Goal: Check status

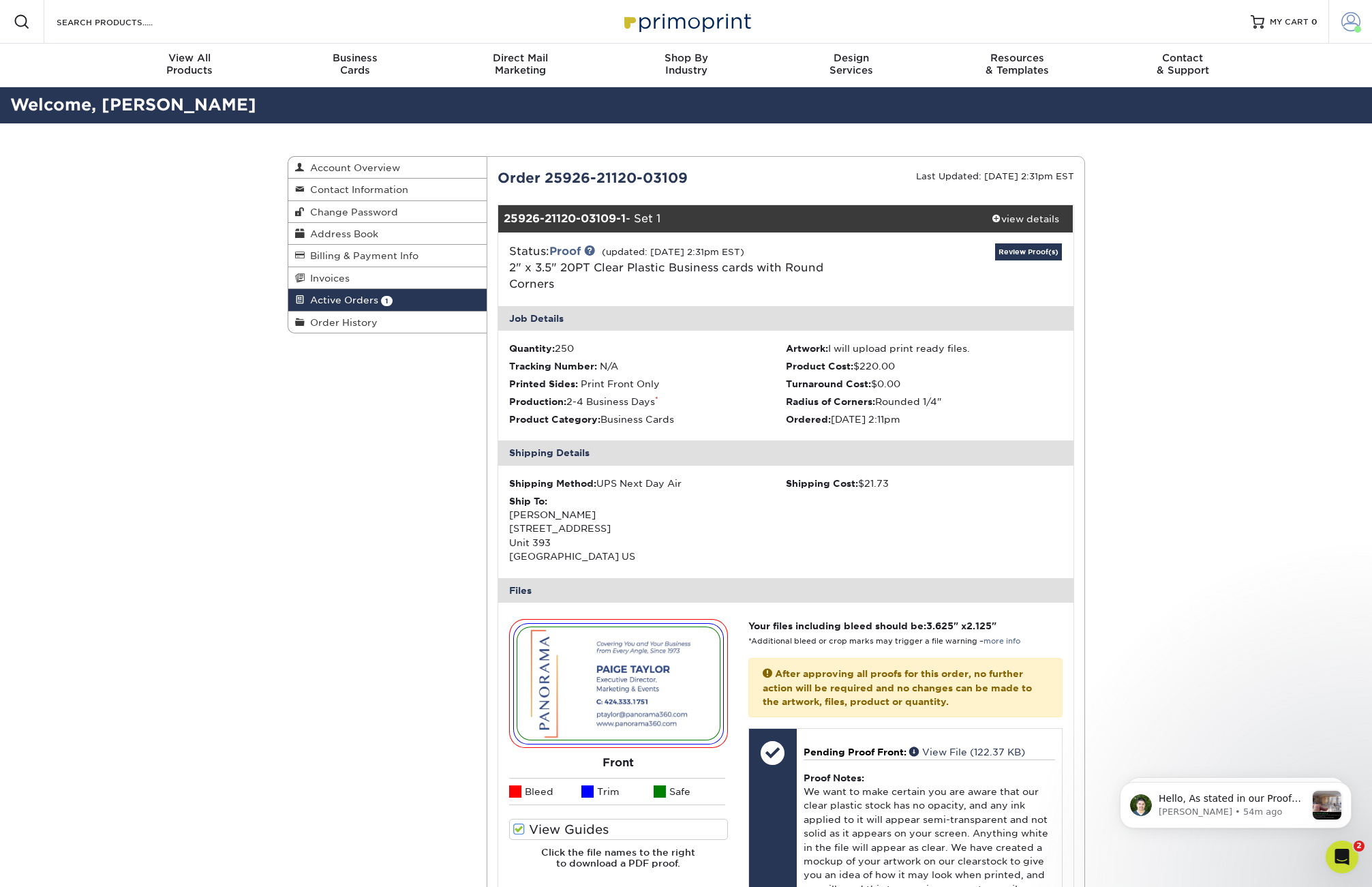
click at [1348, 21] on span at bounding box center [1350, 21] width 19 height 19
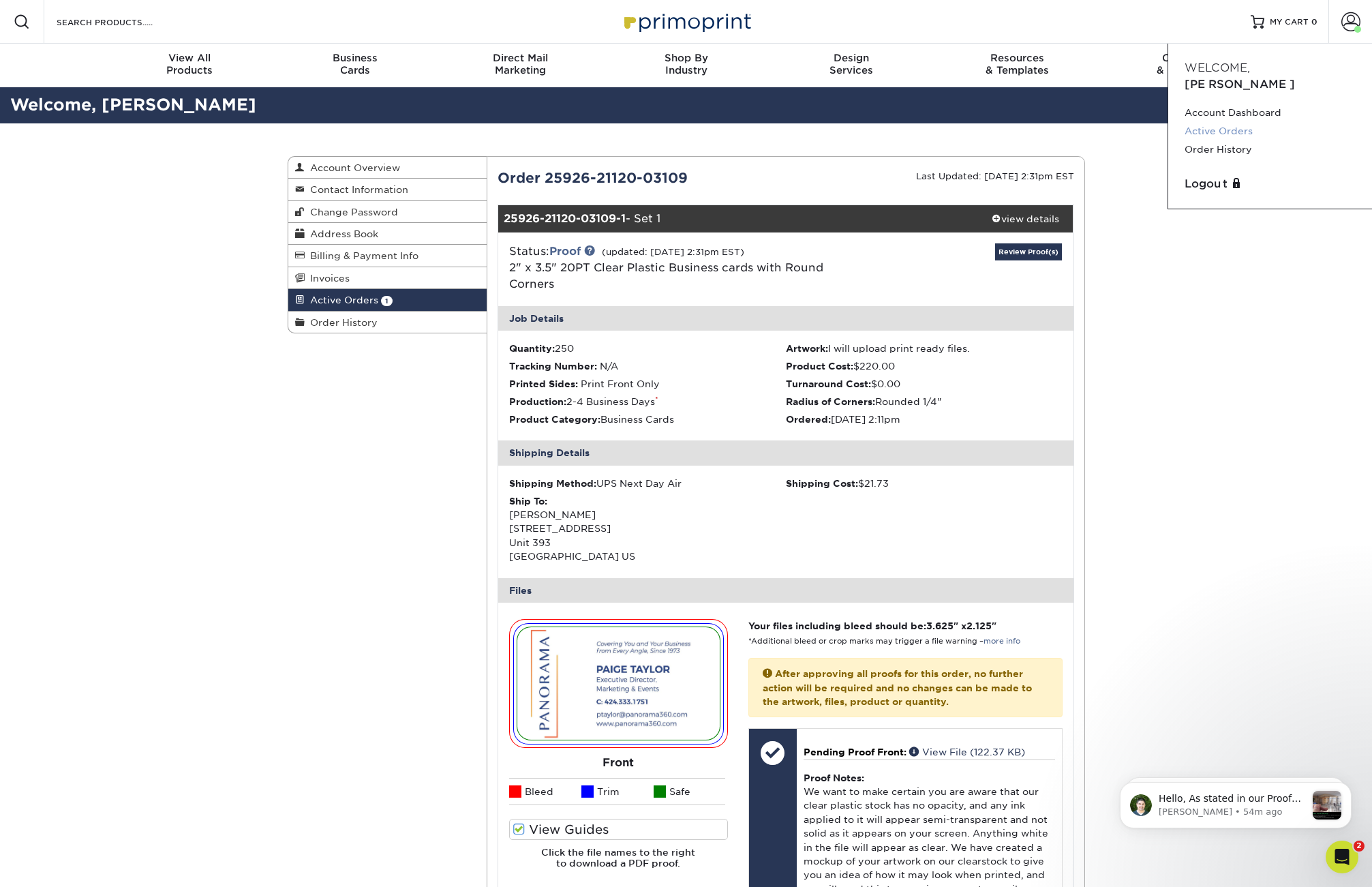
click at [1226, 122] on link "Active Orders" at bounding box center [1270, 131] width 171 height 19
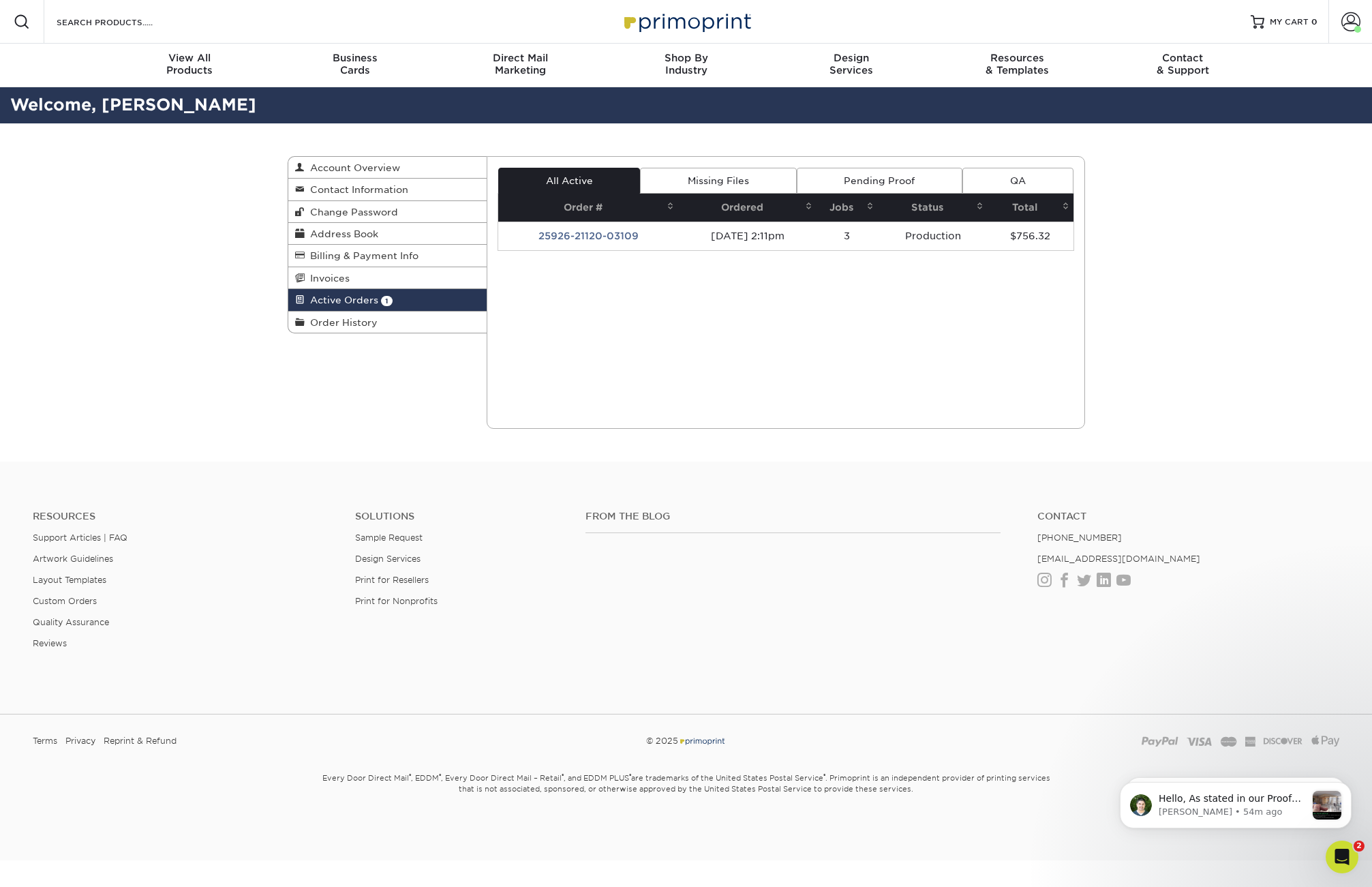
click at [852, 183] on link "Pending Proof" at bounding box center [879, 180] width 166 height 26
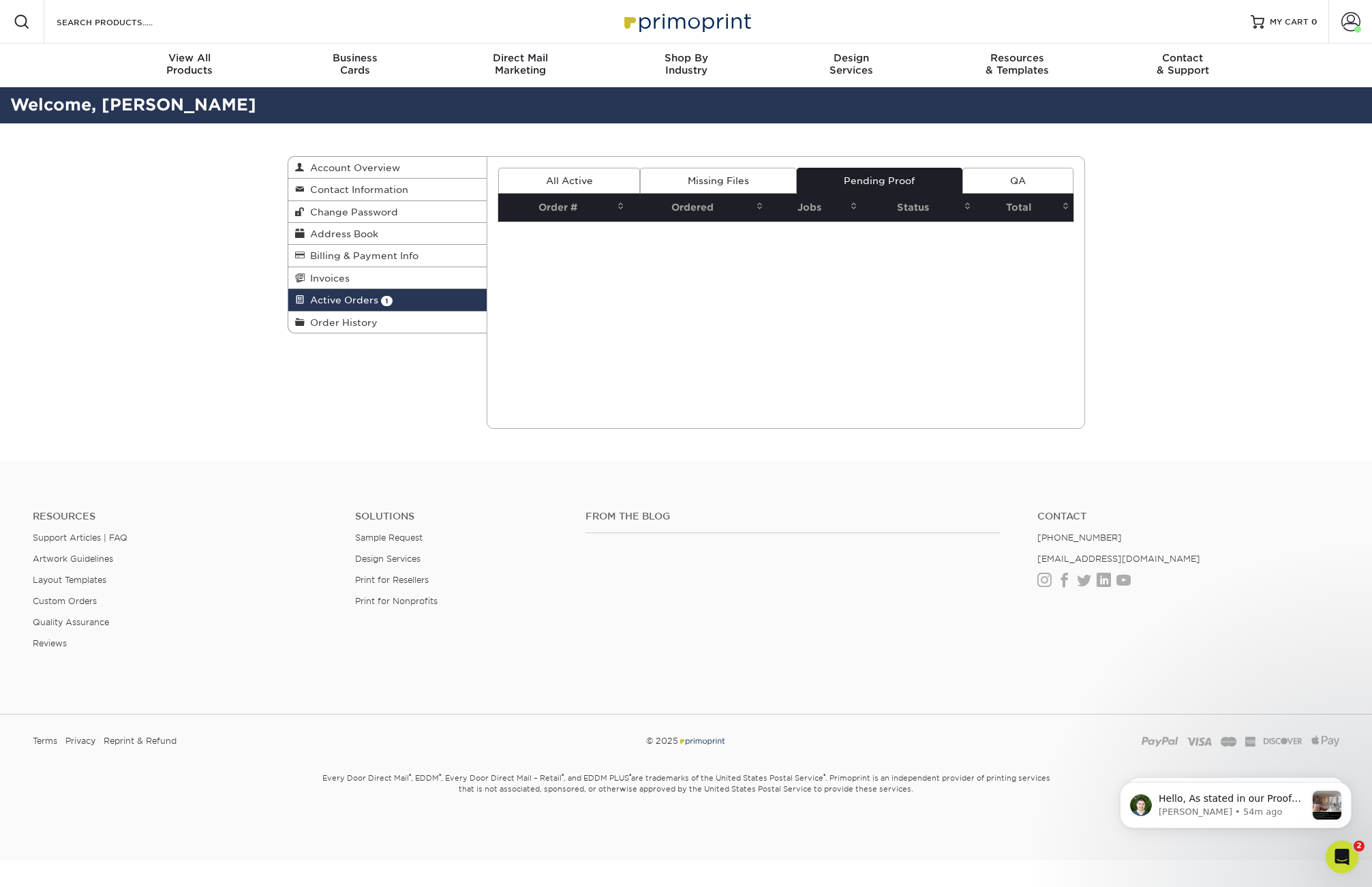
click at [747, 173] on link "Missing Files" at bounding box center [718, 180] width 156 height 26
click at [1003, 176] on link "QA" at bounding box center [1018, 180] width 110 height 26
